Goal: Task Accomplishment & Management: Use online tool/utility

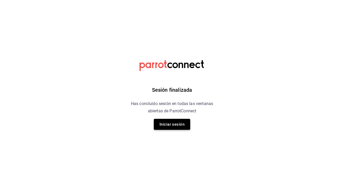
click at [184, 122] on button "Iniciar sesión" at bounding box center [172, 124] width 36 height 11
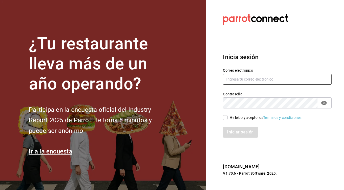
type input "seikopue24@gmail.com"
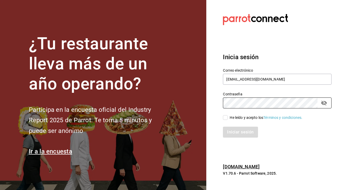
click at [227, 118] on input "He leído y acepto los Términos y condiciones." at bounding box center [225, 117] width 5 height 5
checkbox input "true"
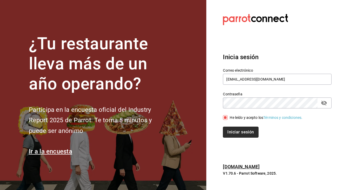
click at [235, 131] on button "Iniciar sesión" at bounding box center [240, 131] width 35 height 11
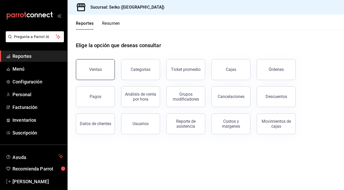
click at [99, 68] on div "Ventas" at bounding box center [95, 69] width 13 height 5
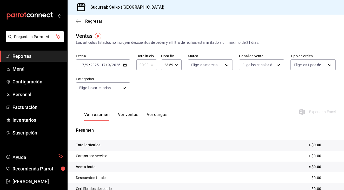
click at [125, 65] on icon "button" at bounding box center [125, 65] width 4 height 4
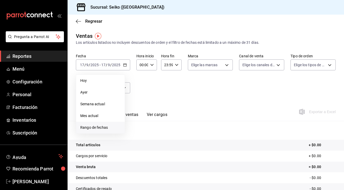
click at [103, 129] on span "Rango de fechas" at bounding box center [100, 127] width 40 height 5
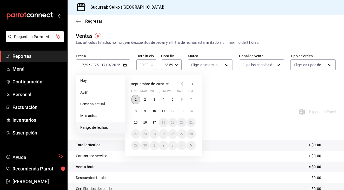
click at [136, 100] on abbr "1" at bounding box center [136, 100] width 2 height 4
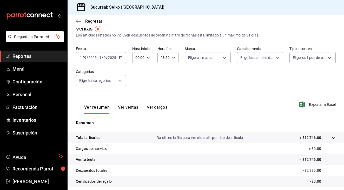
scroll to position [7, 0]
click at [119, 57] on \(Stroke\) "button" at bounding box center [120, 58] width 3 height 3
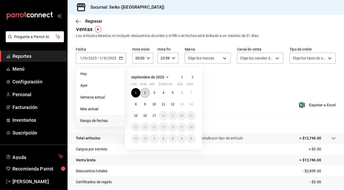
click at [148, 93] on button "2" at bounding box center [144, 92] width 9 height 9
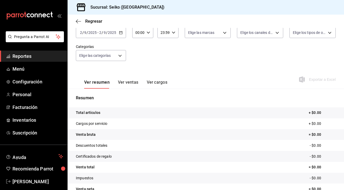
scroll to position [33, 0]
click at [120, 34] on \(Stroke\) "button" at bounding box center [120, 32] width 3 height 3
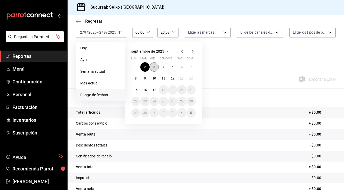
click at [157, 69] on button "3" at bounding box center [154, 66] width 9 height 9
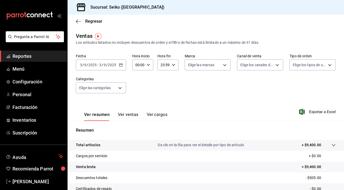
click at [120, 67] on div "[DATE] [DATE] - [DATE] [DATE]" at bounding box center [101, 64] width 50 height 11
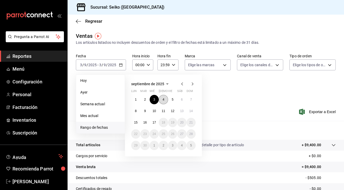
click at [167, 100] on button "4" at bounding box center [163, 99] width 9 height 9
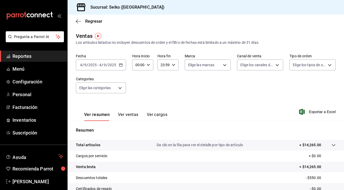
click at [122, 67] on div "[DATE] [DATE] - [DATE] [DATE]" at bounding box center [101, 64] width 50 height 11
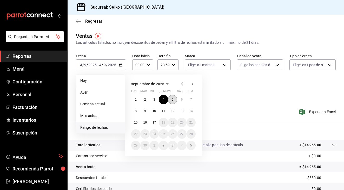
click at [174, 100] on button "5" at bounding box center [172, 99] width 9 height 9
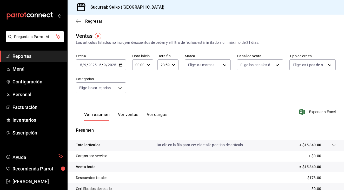
click at [122, 66] on \(Stroke\) "button" at bounding box center [120, 64] width 3 height 3
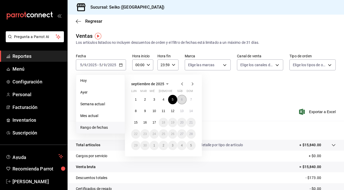
click at [184, 100] on button "6" at bounding box center [181, 99] width 9 height 9
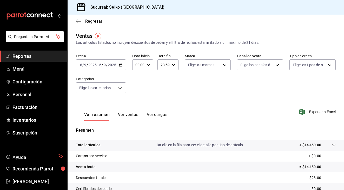
click at [121, 66] on \(Stroke\) "button" at bounding box center [120, 64] width 3 height 3
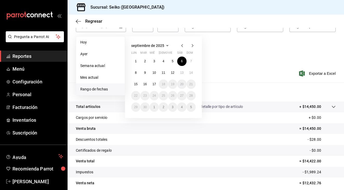
scroll to position [35, 0]
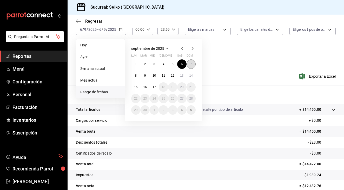
click at [193, 62] on button "7" at bounding box center [191, 63] width 9 height 9
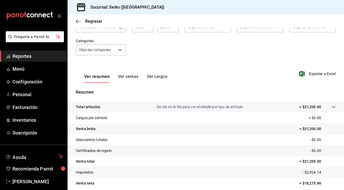
scroll to position [2, 0]
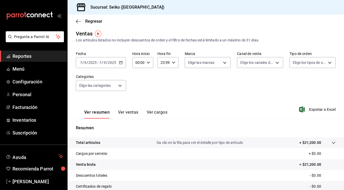
click at [120, 60] on div "[DATE] [DATE] - [DATE] [DATE]" at bounding box center [101, 62] width 50 height 11
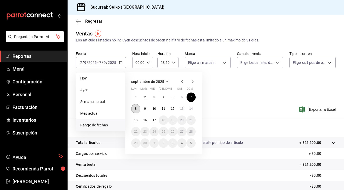
click at [138, 108] on button "8" at bounding box center [135, 108] width 9 height 9
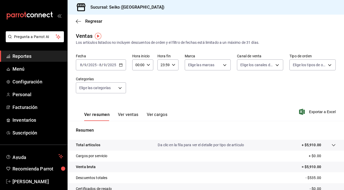
click at [122, 66] on icon "button" at bounding box center [121, 65] width 4 height 4
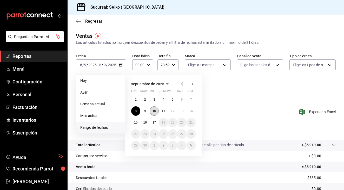
click at [155, 112] on abbr "10" at bounding box center [154, 111] width 3 height 4
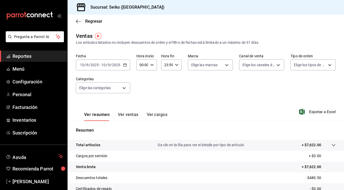
click at [125, 64] on icon "button" at bounding box center [125, 65] width 4 height 4
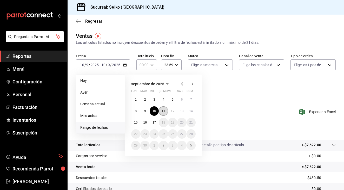
click at [163, 112] on abbr "11" at bounding box center [163, 111] width 3 height 4
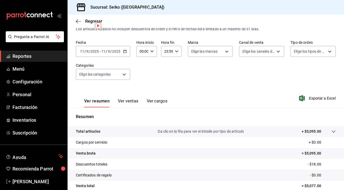
scroll to position [10, 0]
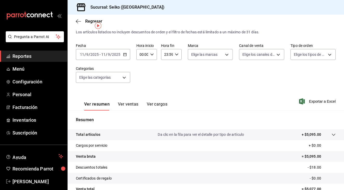
click at [125, 53] on icon "button" at bounding box center [125, 55] width 4 height 4
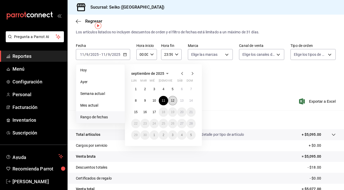
click at [173, 99] on abbr "12" at bounding box center [172, 101] width 3 height 4
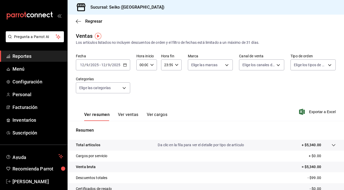
click at [126, 66] on icon "button" at bounding box center [125, 65] width 4 height 4
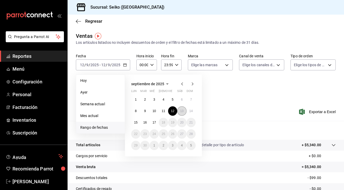
click at [183, 110] on abbr "13" at bounding box center [181, 111] width 3 height 4
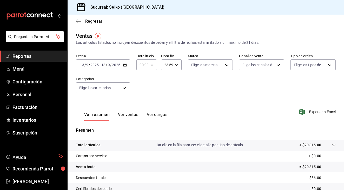
click at [125, 65] on icon "button" at bounding box center [125, 65] width 4 height 4
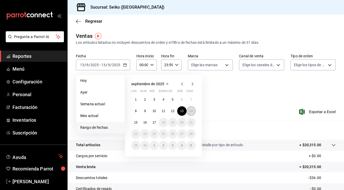
click at [193, 111] on abbr "14" at bounding box center [191, 111] width 3 height 4
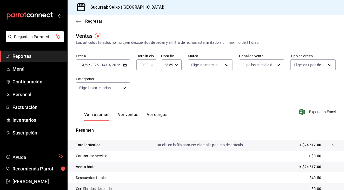
click at [121, 67] on div "[DATE] [DATE] - [DATE] [DATE]" at bounding box center [103, 64] width 54 height 11
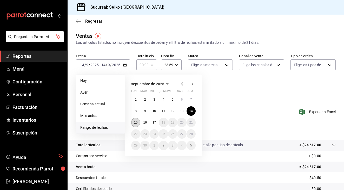
click at [133, 122] on button "15" at bounding box center [135, 122] width 9 height 9
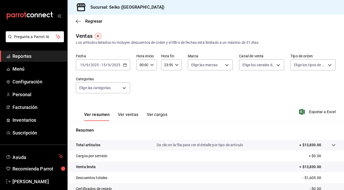
click at [127, 66] on div "[DATE] [DATE] - [DATE] [DATE]" at bounding box center [103, 64] width 54 height 11
click at [257, 104] on div "Ver resumen Ver ventas Ver cargos Exportar a Excel" at bounding box center [206, 109] width 277 height 21
click at [126, 65] on icon "button" at bounding box center [125, 65] width 4 height 4
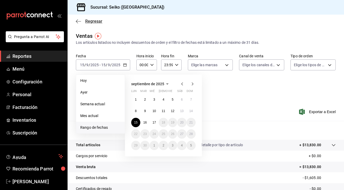
click at [80, 20] on icon "button" at bounding box center [78, 21] width 5 height 5
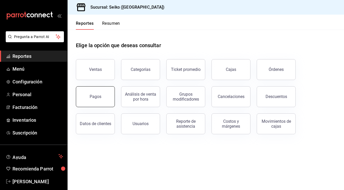
click at [105, 96] on button "Pagos" at bounding box center [95, 96] width 39 height 21
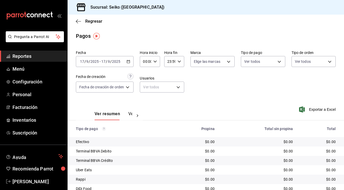
click at [129, 61] on icon "button" at bounding box center [129, 62] width 4 height 4
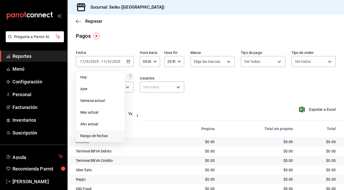
click at [102, 137] on span "Rango de fechas" at bounding box center [100, 135] width 40 height 5
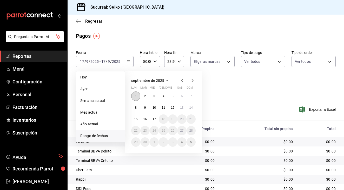
click at [136, 94] on abbr "1" at bounding box center [136, 96] width 2 height 4
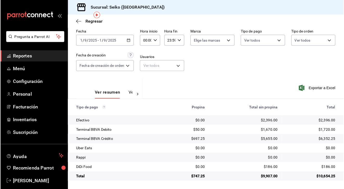
scroll to position [21, 0]
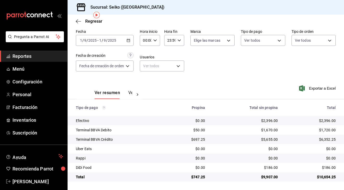
click at [128, 41] on icon "button" at bounding box center [129, 40] width 4 height 4
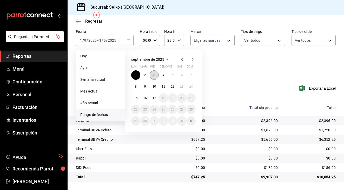
click at [155, 76] on abbr "3" at bounding box center [154, 75] width 2 height 4
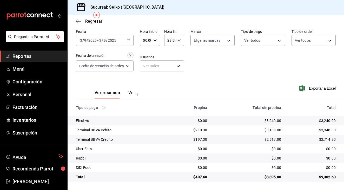
click at [128, 41] on icon "button" at bounding box center [129, 40] width 4 height 4
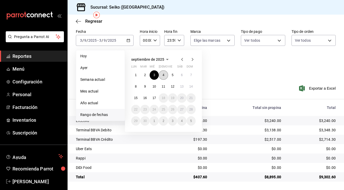
click at [165, 75] on button "4" at bounding box center [163, 74] width 9 height 9
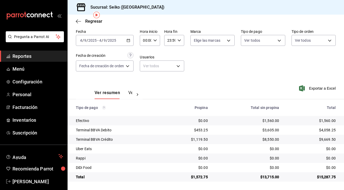
click at [131, 40] on div "[DATE] [DATE] - [DATE] [DATE]" at bounding box center [105, 40] width 58 height 11
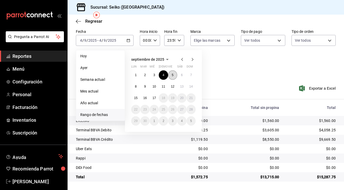
click at [174, 75] on button "5" at bounding box center [172, 74] width 9 height 9
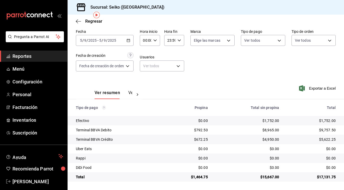
click at [130, 43] on div "[DATE] [DATE] - [DATE] [DATE]" at bounding box center [105, 40] width 58 height 11
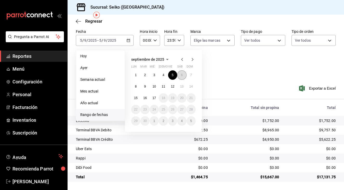
click at [180, 76] on button "6" at bounding box center [181, 74] width 9 height 9
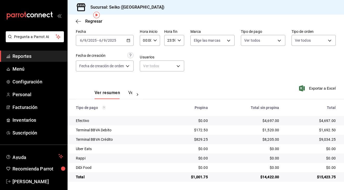
click at [130, 40] on \(Stroke\) "button" at bounding box center [128, 40] width 3 height 0
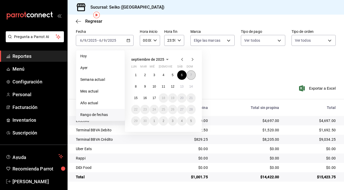
click at [193, 76] on button "7" at bounding box center [191, 74] width 9 height 9
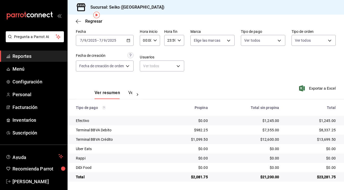
click at [130, 40] on \(Stroke\) "button" at bounding box center [128, 40] width 3 height 3
click at [222, 69] on div "Fecha [DATE] [DATE] - [DATE] [DATE] Hora inicio 00:00 Hora inicio Hora fin 23:5…" at bounding box center [206, 52] width 260 height 50
click at [130, 40] on icon "button" at bounding box center [129, 40] width 4 height 4
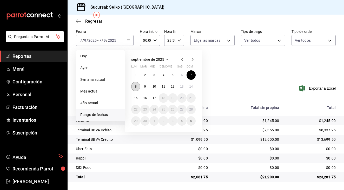
click at [137, 84] on button "8" at bounding box center [135, 86] width 9 height 9
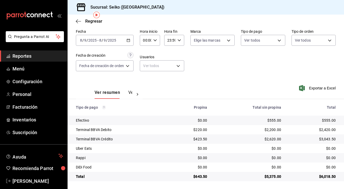
click at [128, 42] on div "[DATE] [DATE] - [DATE] [DATE]" at bounding box center [105, 40] width 58 height 11
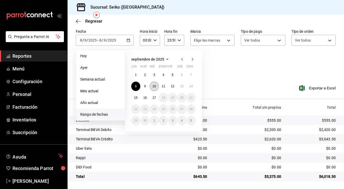
click at [157, 88] on button "10" at bounding box center [154, 86] width 9 height 9
